Goal: Check status: Check status

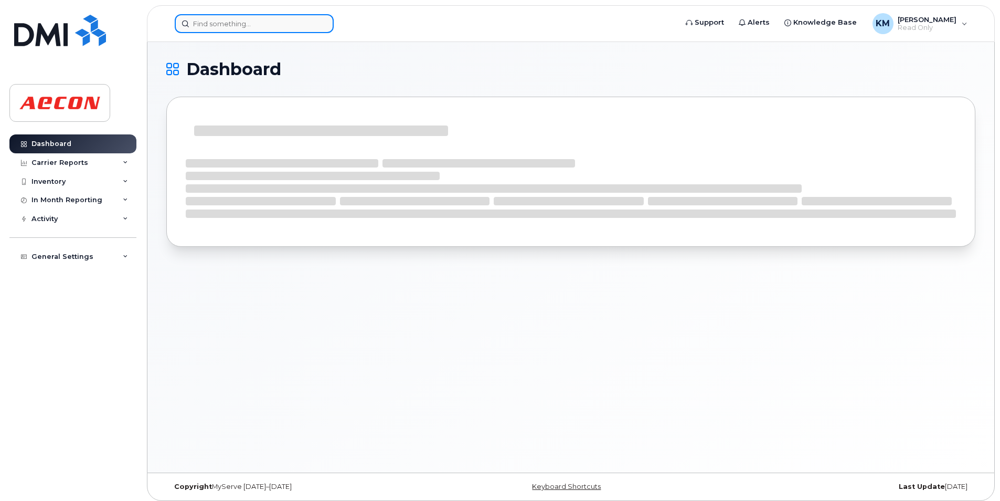
click at [286, 20] on input at bounding box center [254, 23] width 159 height 19
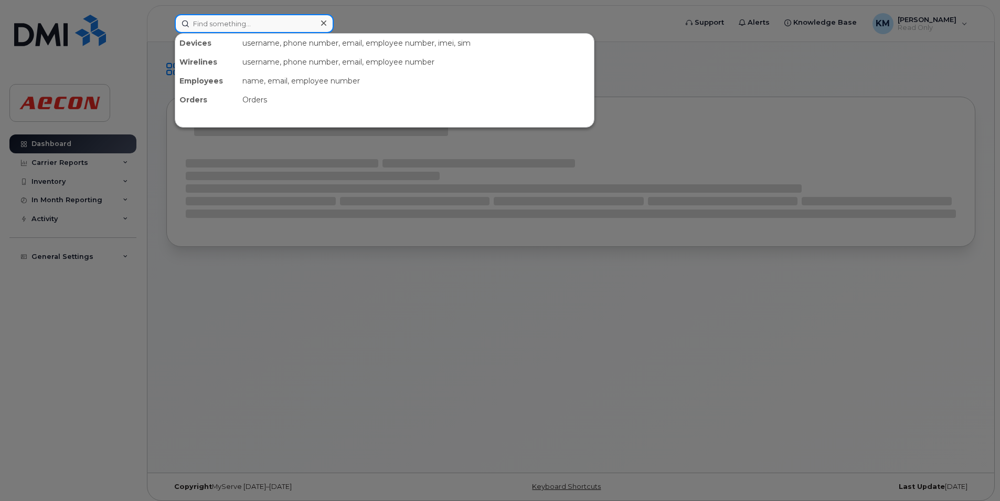
paste input "2896751089"
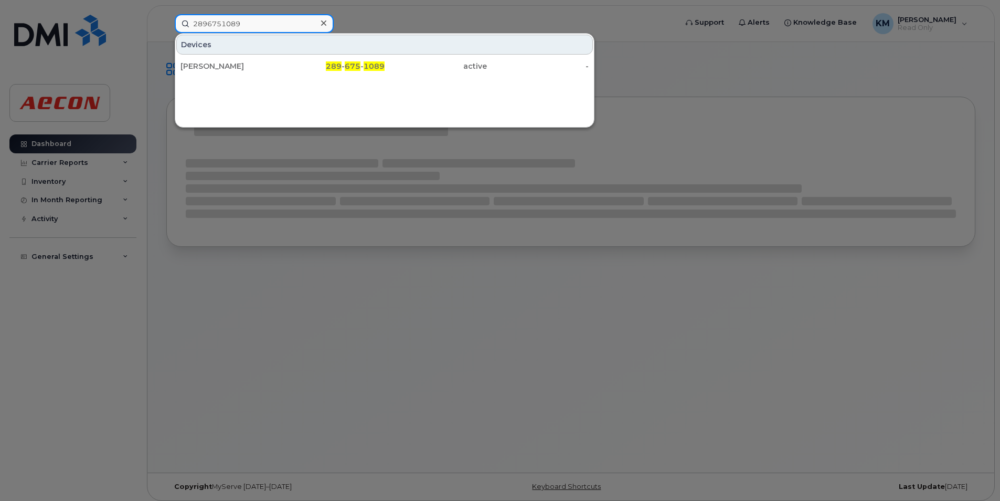
type input "2896751089"
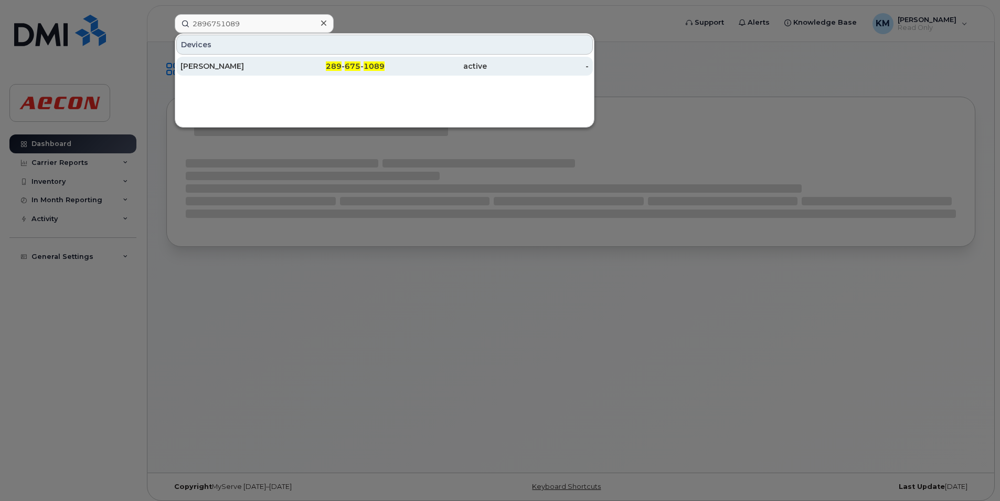
click at [277, 69] on div "[PERSON_NAME]" at bounding box center [232, 66] width 102 height 10
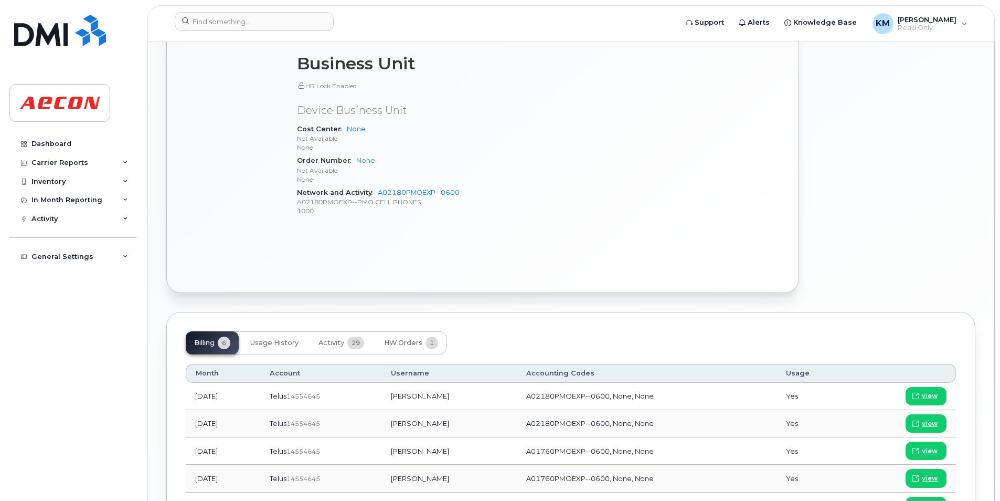
scroll to position [587, 0]
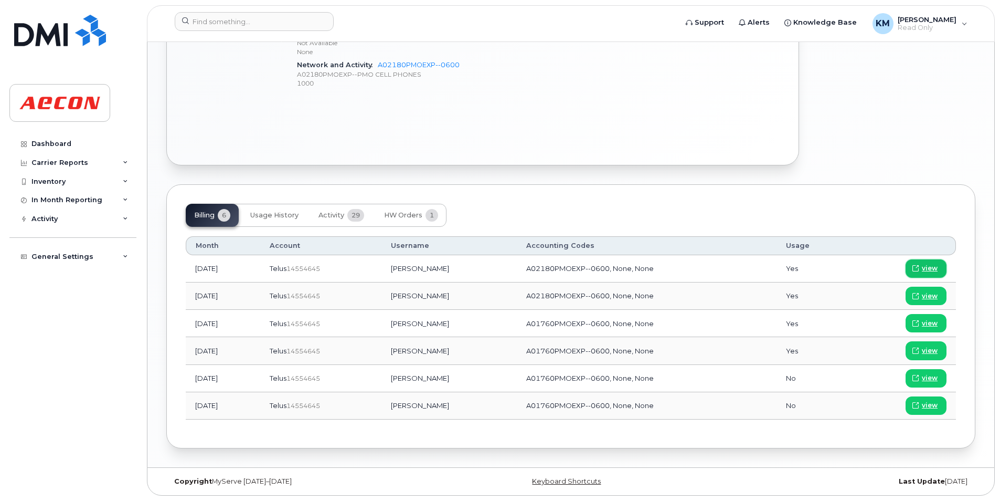
click at [919, 262] on link "view" at bounding box center [926, 268] width 41 height 18
click at [337, 219] on span "Activity" at bounding box center [332, 215] width 26 height 8
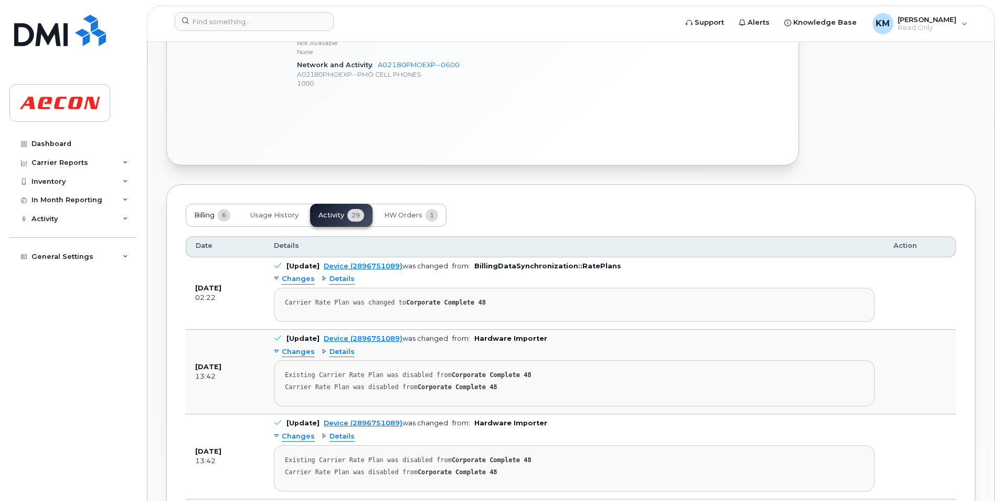
click at [218, 217] on button "Billing 6" at bounding box center [212, 215] width 53 height 23
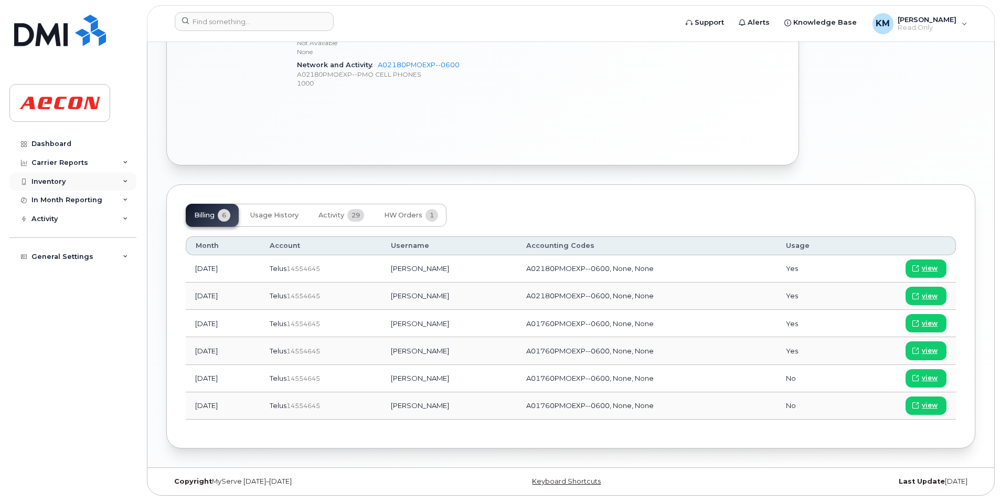
click at [125, 184] on icon at bounding box center [125, 181] width 5 height 5
click at [91, 201] on div "Mobility Devices" at bounding box center [65, 200] width 59 height 9
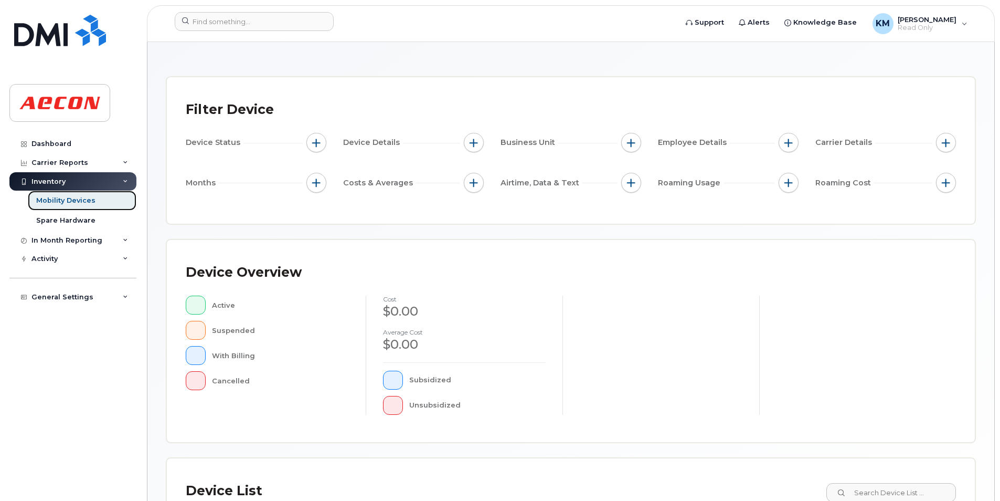
scroll to position [33, 0]
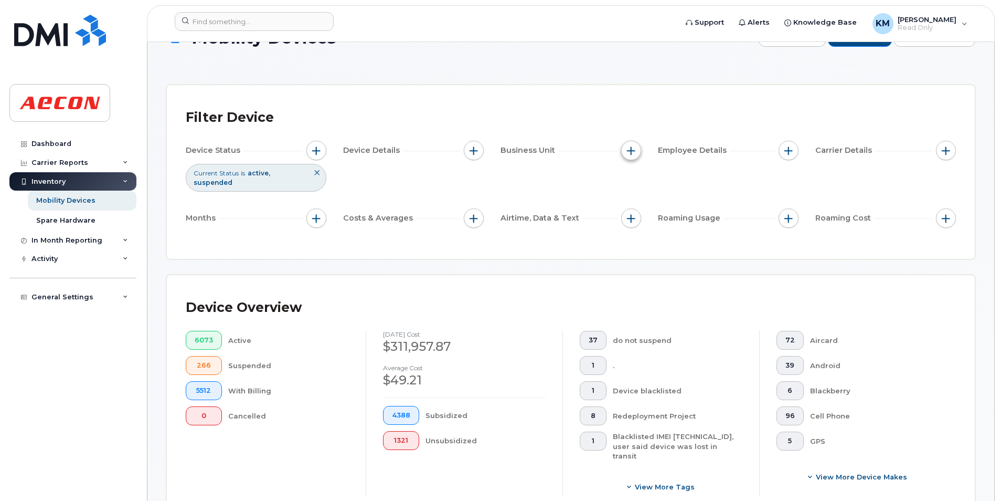
click at [626, 149] on button "button" at bounding box center [631, 151] width 20 height 20
click at [634, 105] on div "Filter Device" at bounding box center [571, 117] width 771 height 27
